Goal: Task Accomplishment & Management: Use online tool/utility

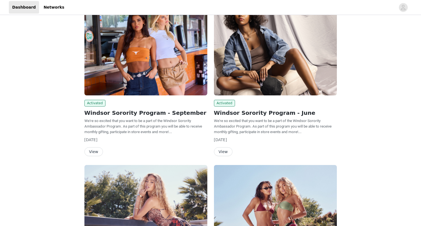
drag, startPoint x: 0, startPoint y: 0, endPoint x: 98, endPoint y: 151, distance: 179.6
click at [98, 151] on button "View" at bounding box center [93, 151] width 19 height 9
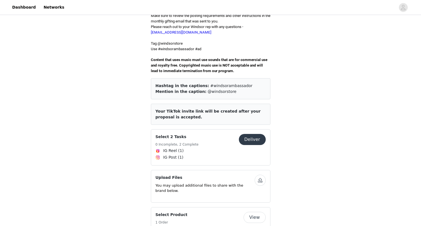
scroll to position [171, 0]
click at [250, 134] on button "Deliver" at bounding box center [252, 139] width 27 height 11
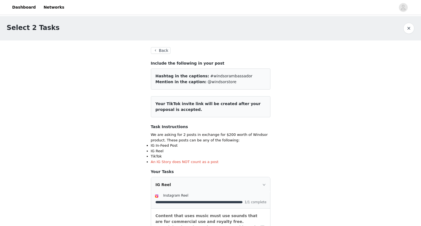
click at [167, 51] on button "Back" at bounding box center [161, 50] width 20 height 7
